Goal: Task Accomplishment & Management: Manage account settings

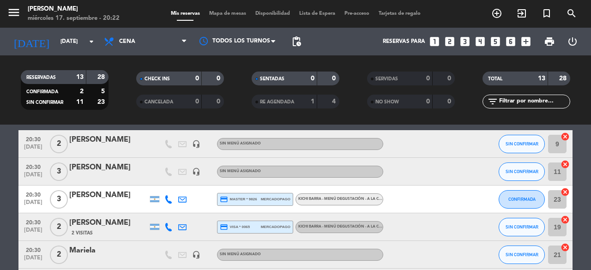
scroll to position [18, 0]
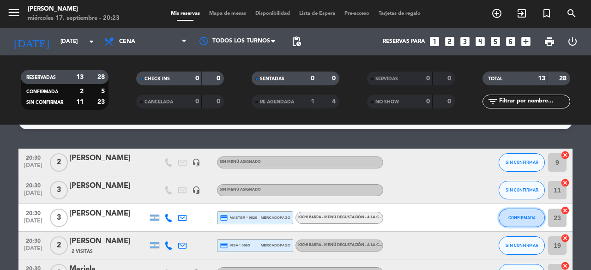
click at [523, 216] on span "CONFIRMADA" at bounding box center [521, 217] width 27 height 5
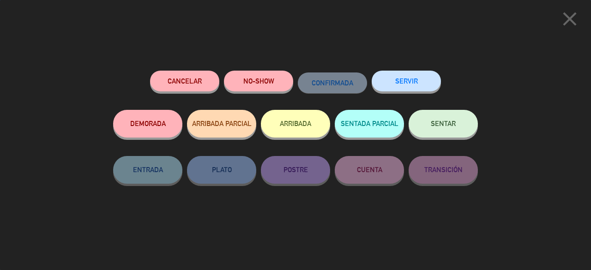
click at [451, 120] on button "SENTAR" at bounding box center [443, 124] width 69 height 28
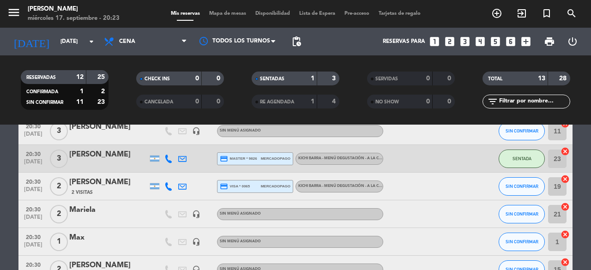
scroll to position [129, 0]
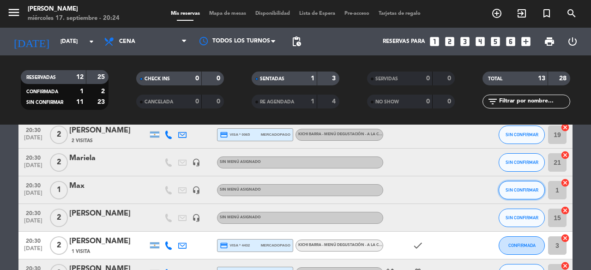
click at [533, 189] on span "SIN CONFIRMAR" at bounding box center [521, 189] width 33 height 5
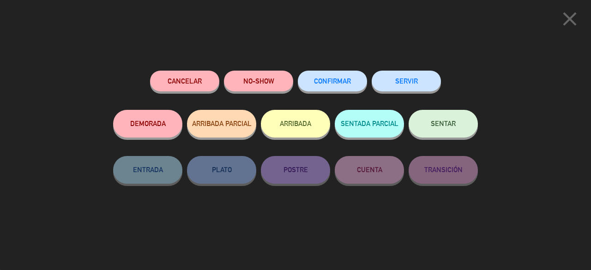
click at [464, 126] on button "SENTAR" at bounding box center [443, 124] width 69 height 28
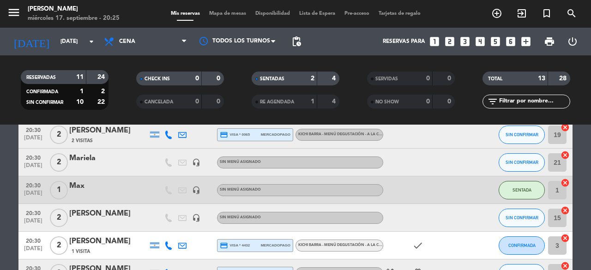
click at [581, 184] on bookings-row "20:30 [DATE] 2 [PERSON_NAME] headset_mic Sin menú asignado SIN CONFIRMAR 9 canc…" at bounding box center [295, 224] width 591 height 373
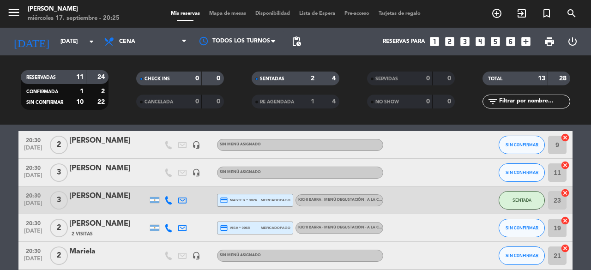
scroll to position [37, 0]
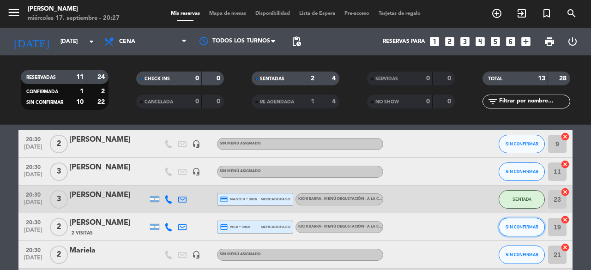
click at [507, 231] on button "SIN CONFIRMAR" at bounding box center [522, 227] width 46 height 18
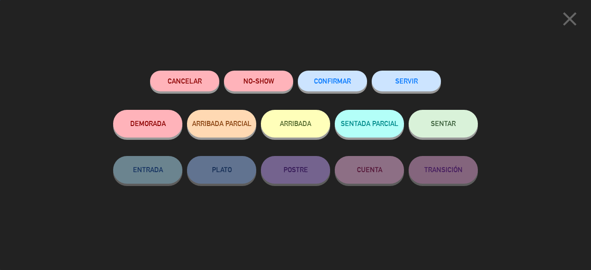
click at [439, 127] on span "SENTAR" at bounding box center [443, 124] width 25 height 8
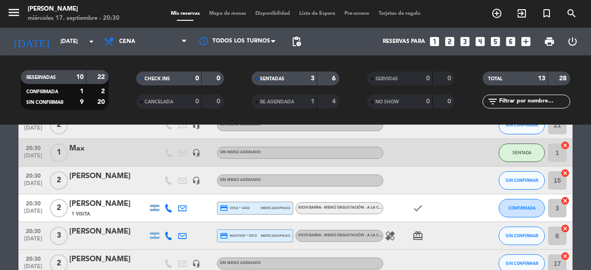
scroll to position [185, 0]
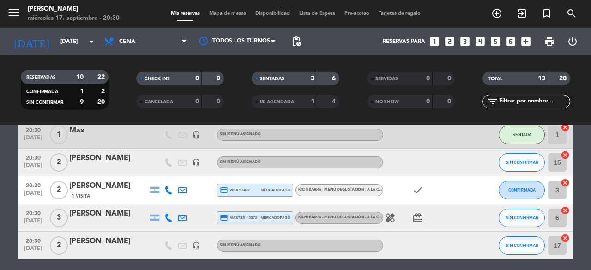
click at [387, 216] on icon "healing" at bounding box center [390, 217] width 11 height 11
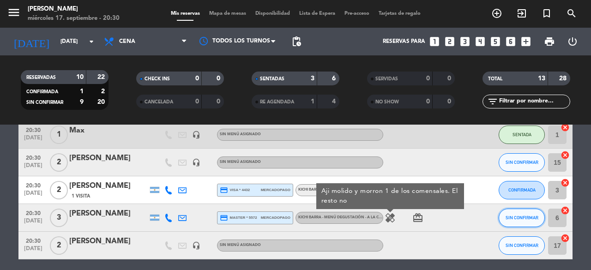
click at [529, 218] on span "SIN CONFIRMAR" at bounding box center [521, 217] width 33 height 5
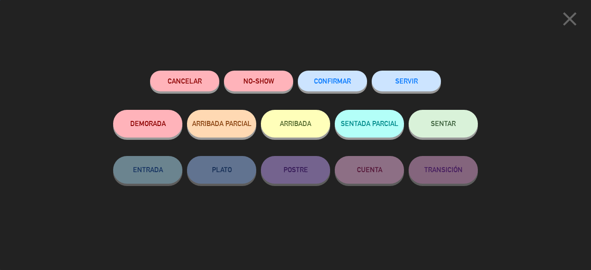
click at [443, 106] on div "Cancelar NO-SHOW CONFIRMAR SERVIR" at bounding box center [295, 90] width 365 height 39
click at [443, 116] on button "SENTAR" at bounding box center [443, 124] width 69 height 28
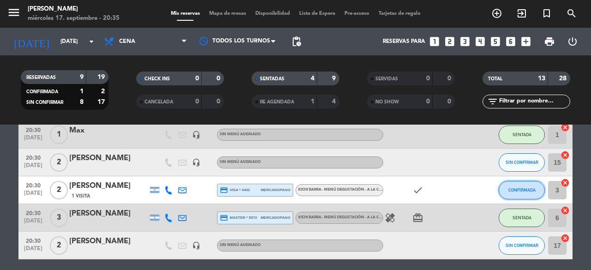
click at [508, 189] on button "CONFIRMADA" at bounding box center [522, 190] width 46 height 18
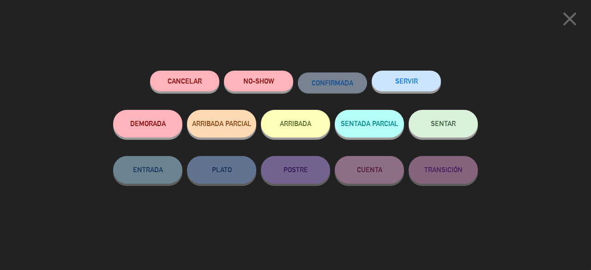
click at [440, 126] on span "SENTAR" at bounding box center [443, 124] width 25 height 8
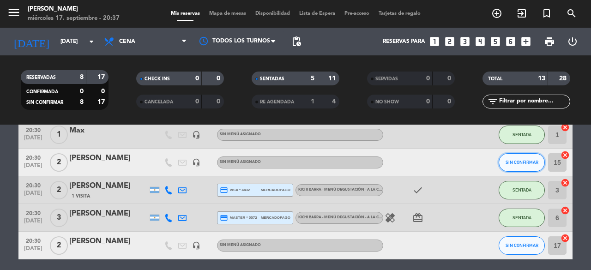
click at [515, 161] on span "SIN CONFIRMAR" at bounding box center [521, 162] width 33 height 5
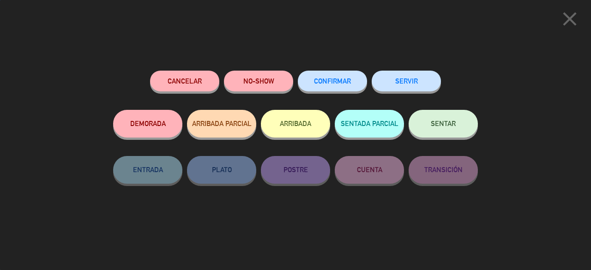
click at [429, 122] on button "SENTAR" at bounding box center [443, 124] width 69 height 28
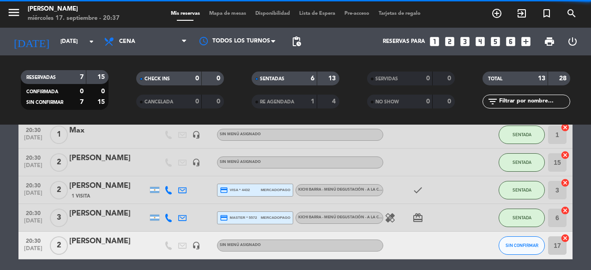
click at [582, 133] on bookings-row "20:30 [DATE] 2 [PERSON_NAME] headset_mic Sin menú asignado SIN CONFIRMAR 9 canc…" at bounding box center [295, 168] width 591 height 373
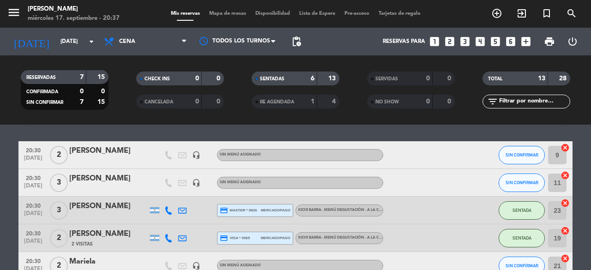
scroll to position [0, 0]
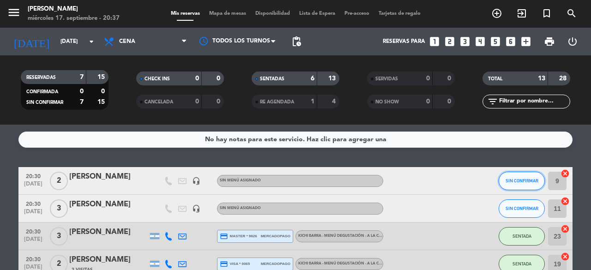
click at [526, 180] on span "SIN CONFIRMAR" at bounding box center [521, 180] width 33 height 5
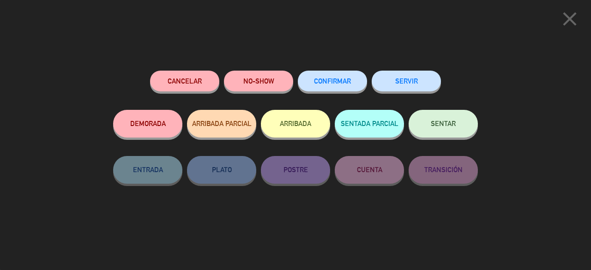
click at [460, 120] on button "SENTAR" at bounding box center [443, 124] width 69 height 28
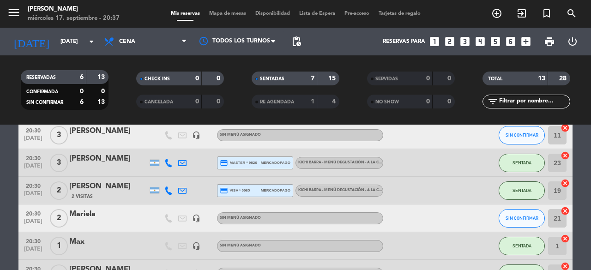
scroll to position [74, 0]
click at [536, 213] on button "SIN CONFIRMAR" at bounding box center [522, 218] width 46 height 18
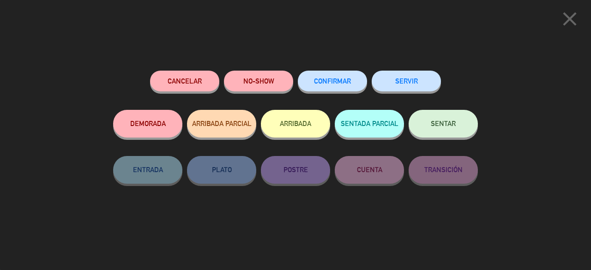
click at [462, 130] on button "SENTAR" at bounding box center [443, 124] width 69 height 28
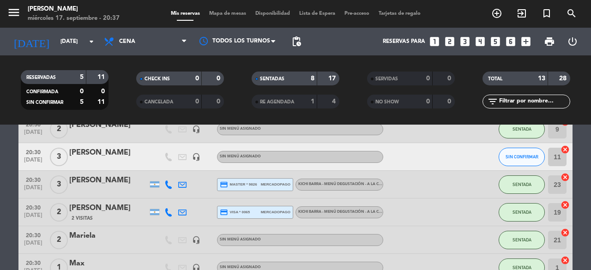
scroll to position [37, 0]
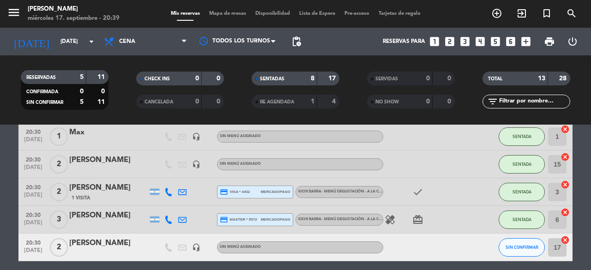
scroll to position [185, 0]
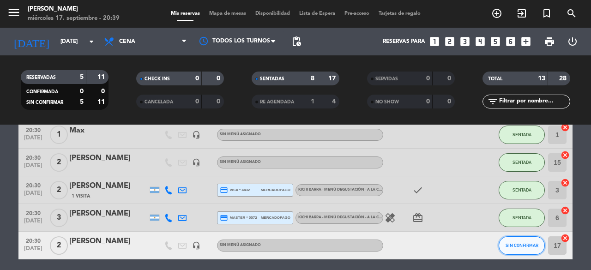
click at [524, 247] on span "SIN CONFIRMAR" at bounding box center [521, 245] width 33 height 5
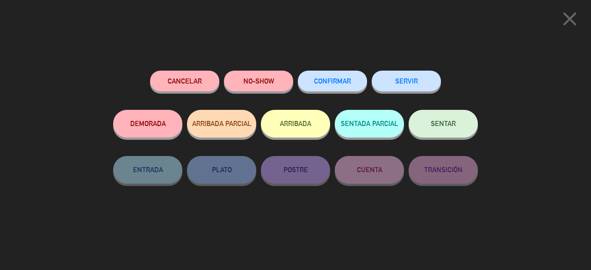
click at [451, 120] on button "SENTAR" at bounding box center [443, 124] width 69 height 28
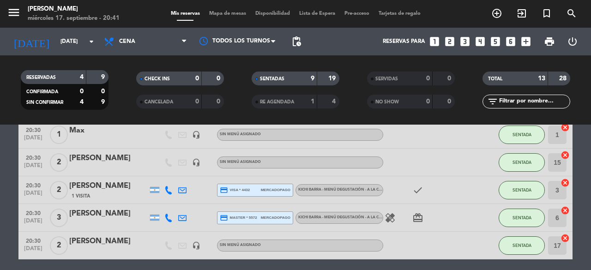
click at [586, 182] on bookings-row "20:30 [DATE] 2 [PERSON_NAME] headset_mic Sin menú asignado SENTADA 9 cancel 20:…" at bounding box center [295, 168] width 591 height 373
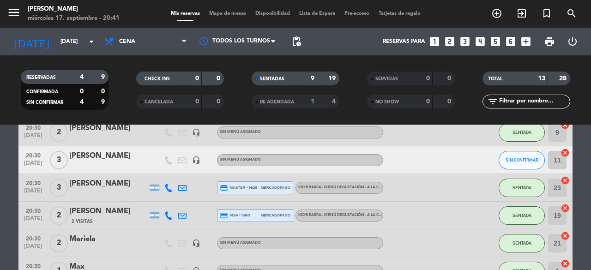
scroll to position [0, 0]
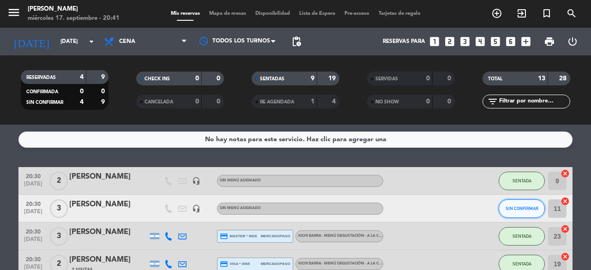
click at [518, 206] on span "SIN CONFIRMAR" at bounding box center [521, 208] width 33 height 5
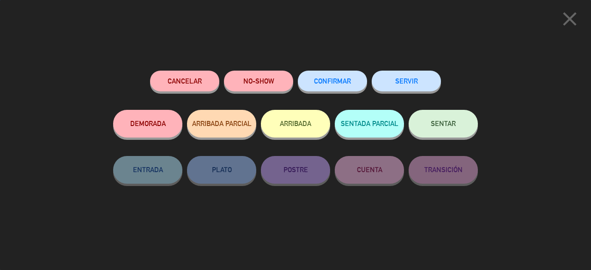
click at [434, 126] on span "SENTAR" at bounding box center [443, 124] width 25 height 8
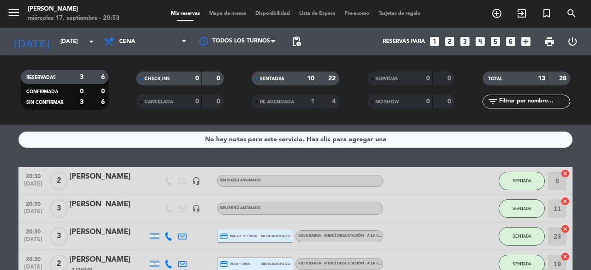
click at [0, 160] on div "No hay notas para este servicio. Haz clic para agregar una 20:30 [DATE] 2 [PERS…" at bounding box center [295, 197] width 591 height 145
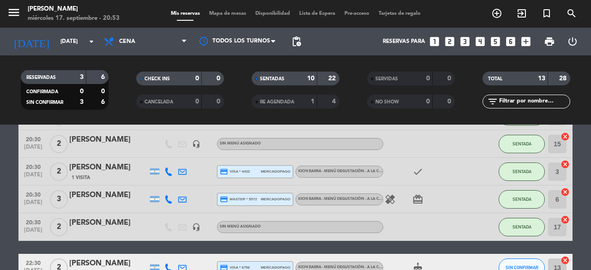
scroll to position [185, 0]
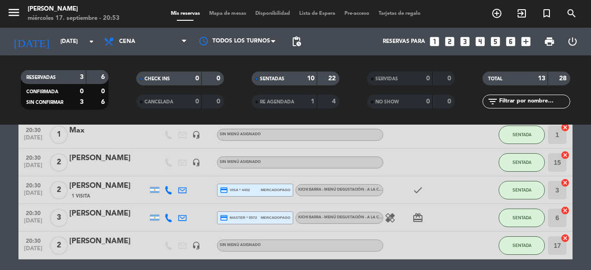
click at [590, 209] on bookings-row "20:30 [DATE] 2 [PERSON_NAME] headset_mic Sin menú asignado SENTADA 9 cancel 20:…" at bounding box center [295, 168] width 591 height 373
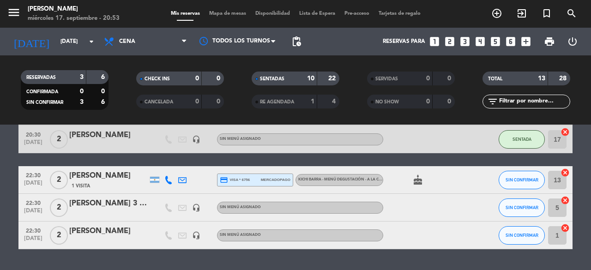
scroll to position [277, 0]
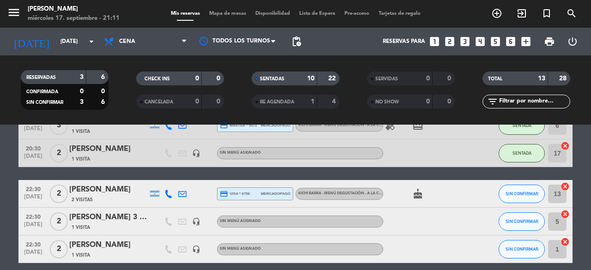
click at [577, 223] on bookings-row "20:30 [DATE] 2 [PERSON_NAME] 1 Visita headset_mic Sin menú asignado SENTADA 9 c…" at bounding box center [295, 76] width 591 height 373
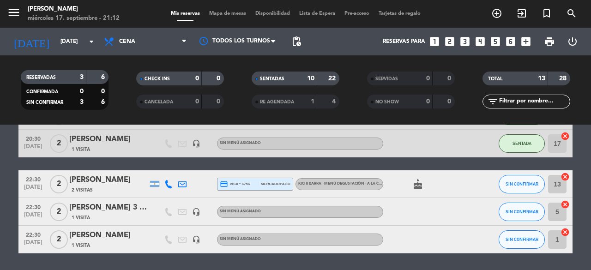
scroll to position [295, 0]
